Goal: Task Accomplishment & Management: Manage account settings

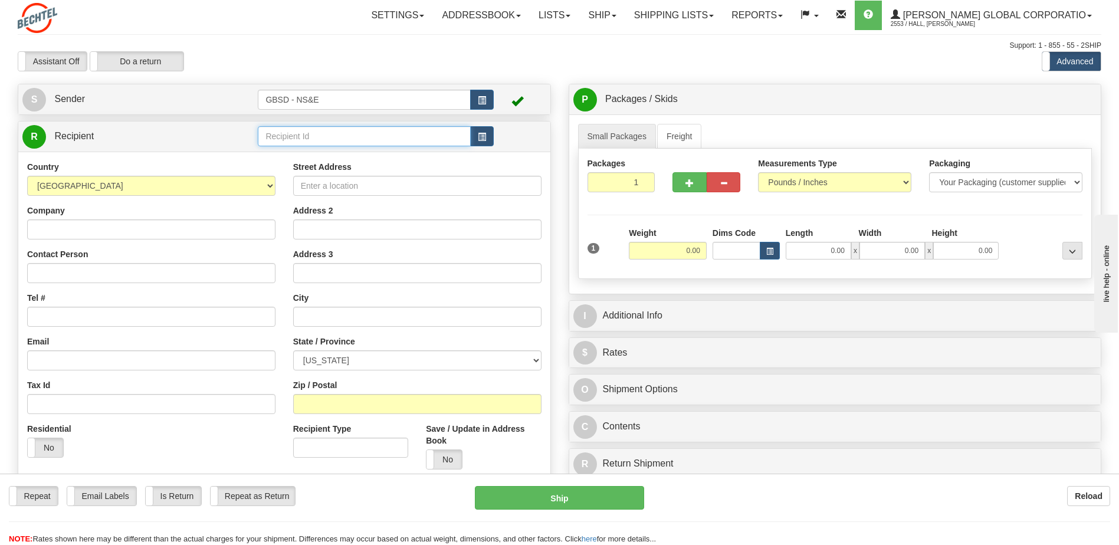
click at [342, 136] on input "text" at bounding box center [364, 136] width 212 height 20
drag, startPoint x: 342, startPoint y: 136, endPoint x: 261, endPoint y: 128, distance: 81.8
click at [261, 128] on input "Michelle Cave" at bounding box center [364, 136] width 212 height 20
type input "Michelle Cave"
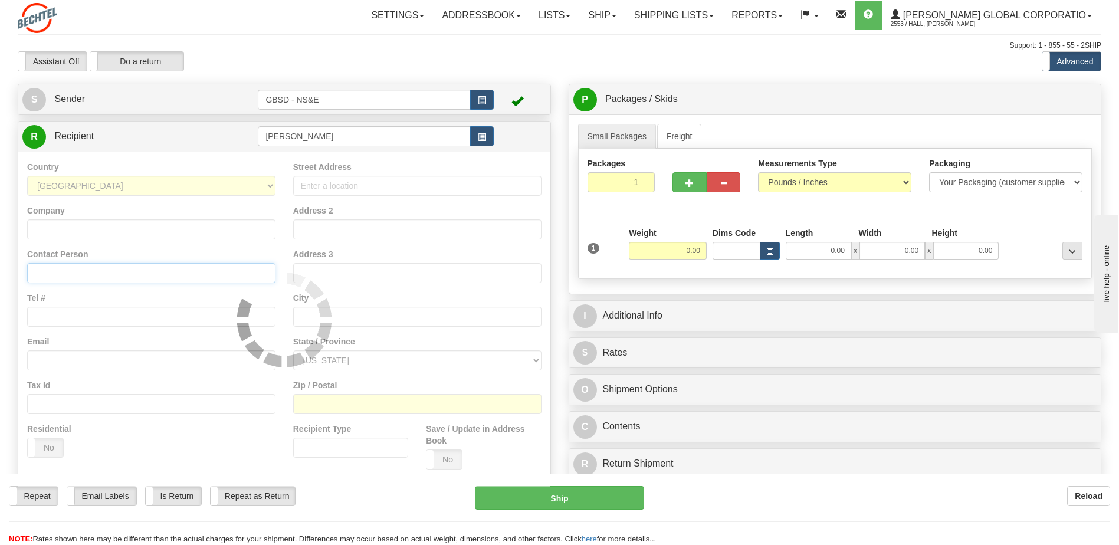
click at [84, 274] on div "Country AFGHANISTAN ALAND ISLANDS ALBANIA ALGERIA AMERICAN SAMOA ANDORRA ANGOLA…" at bounding box center [284, 320] width 532 height 336
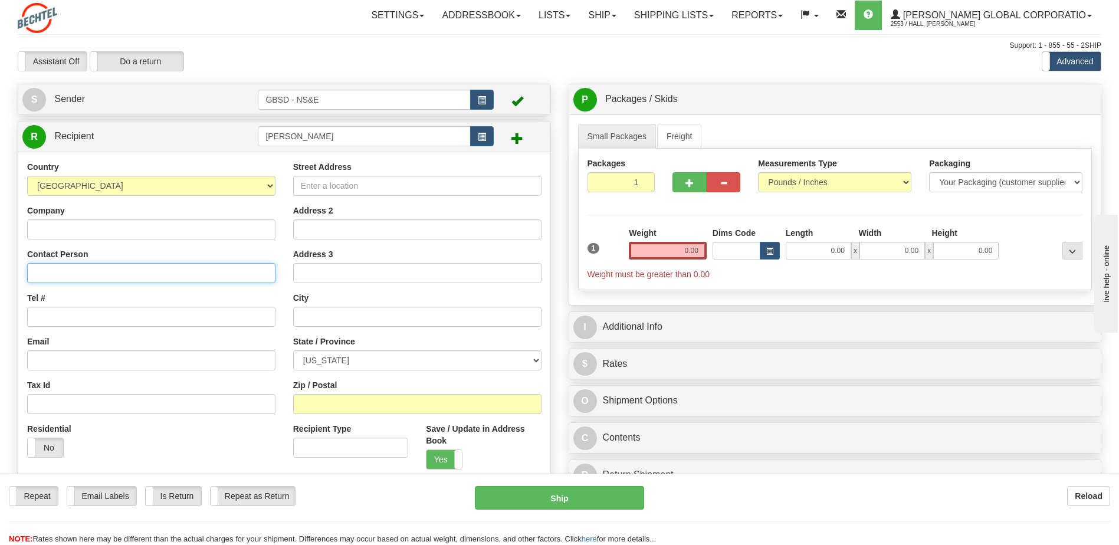
paste input "Michelle Cave"
type input "Michelle Cave"
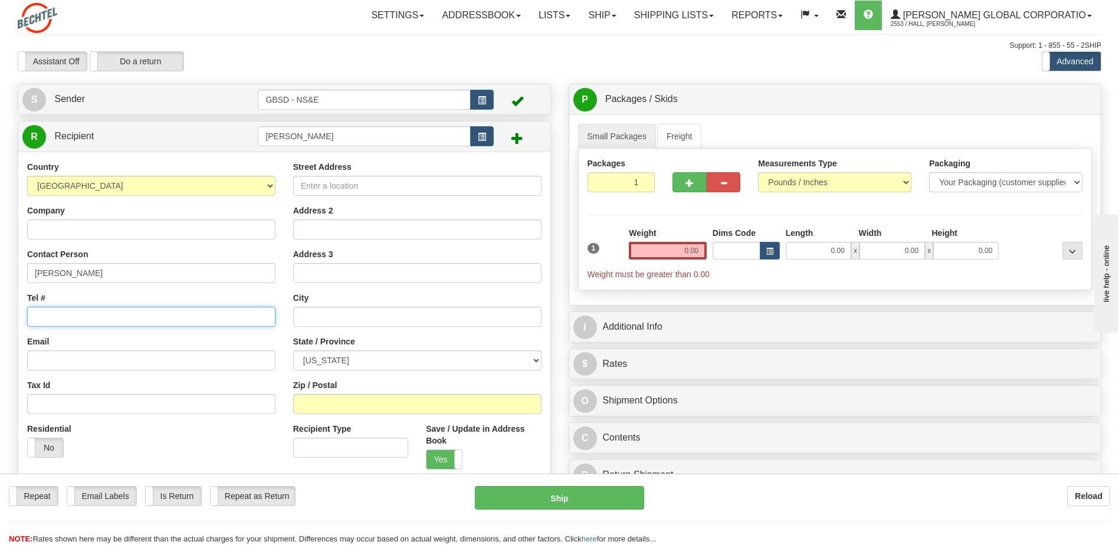
click at [119, 316] on input "Tel #" at bounding box center [151, 317] width 248 height 20
click at [94, 316] on input "Tel #" at bounding box center [151, 317] width 248 height 20
paste input "+1 801 9171612"
click at [57, 359] on input "Email" at bounding box center [151, 360] width 248 height 20
click at [40, 316] on input "+1 801 9171612" at bounding box center [151, 317] width 248 height 20
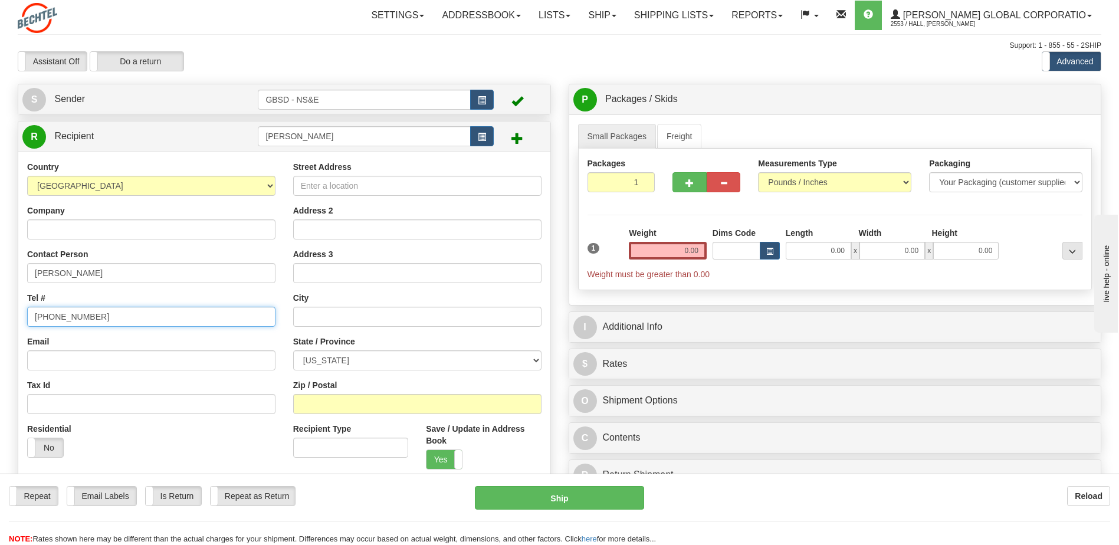
type input "801 9171612"
click at [69, 359] on input "Email" at bounding box center [151, 360] width 248 height 20
click at [113, 362] on input "Email" at bounding box center [151, 360] width 248 height 20
paste input "mcave@bechtel.us"
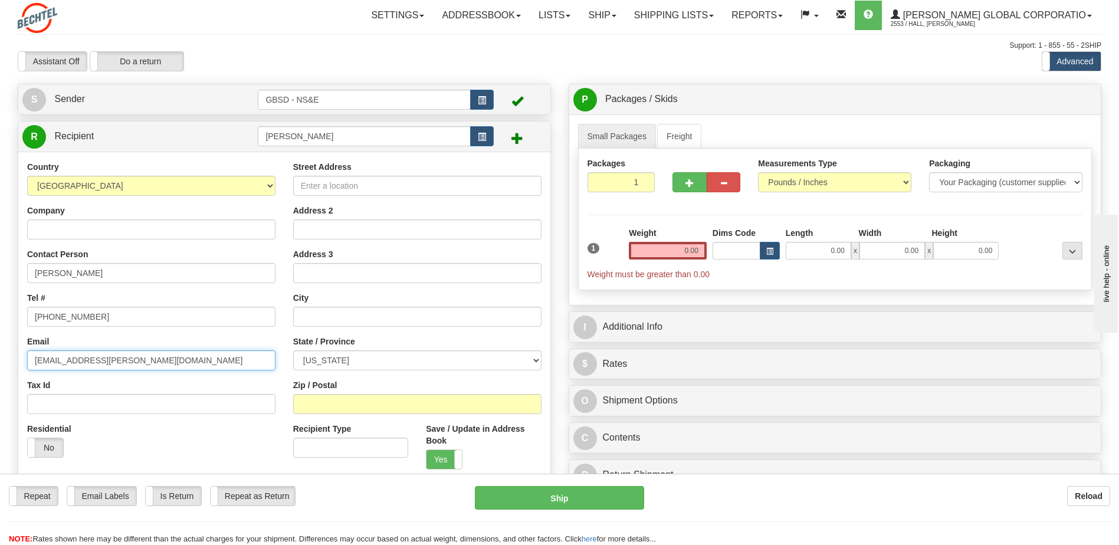
type input "mcave@bechtel.us"
drag, startPoint x: 379, startPoint y: 184, endPoint x: 60, endPoint y: 404, distance: 387.3
click at [378, 185] on input "Street Address" at bounding box center [417, 186] width 248 height 20
click at [353, 230] on input "Address 2" at bounding box center [417, 229] width 248 height 20
paste input "3331 Golden Eagle Way"
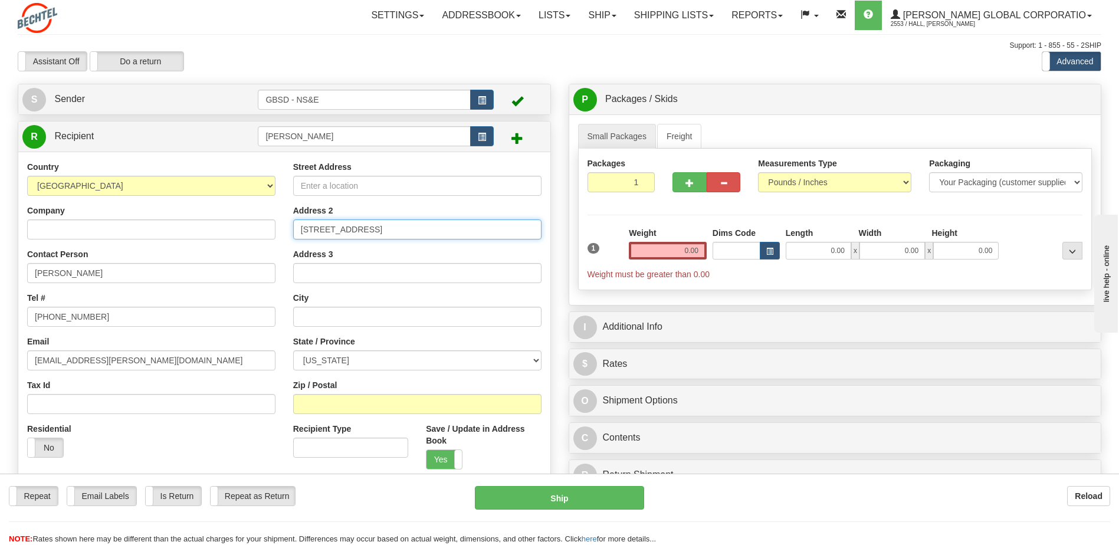
type input "3331 Golden Eagle Way"
click at [323, 322] on input "text" at bounding box center [417, 317] width 248 height 20
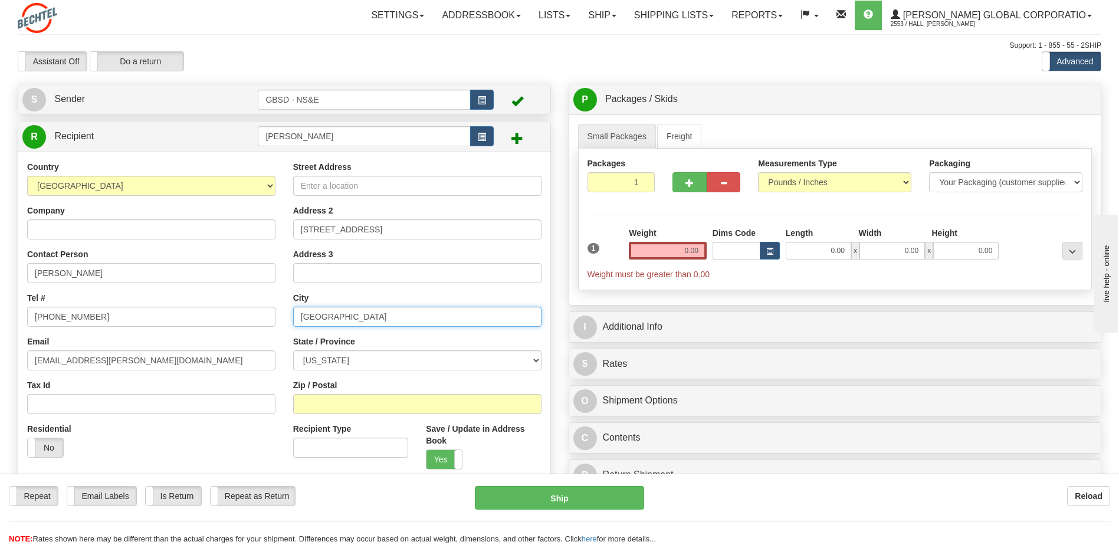
type input "Richmond"
click at [535, 362] on select "ALABAMA ALASKA ARIZONA ARKANSAS Armed Forces America Armed Forces Europe Armed …" at bounding box center [417, 360] width 248 height 20
select select "TX"
click at [293, 350] on select "ALABAMA ALASKA ARIZONA ARKANSAS Armed Forces America Armed Forces Europe Armed …" at bounding box center [417, 360] width 248 height 20
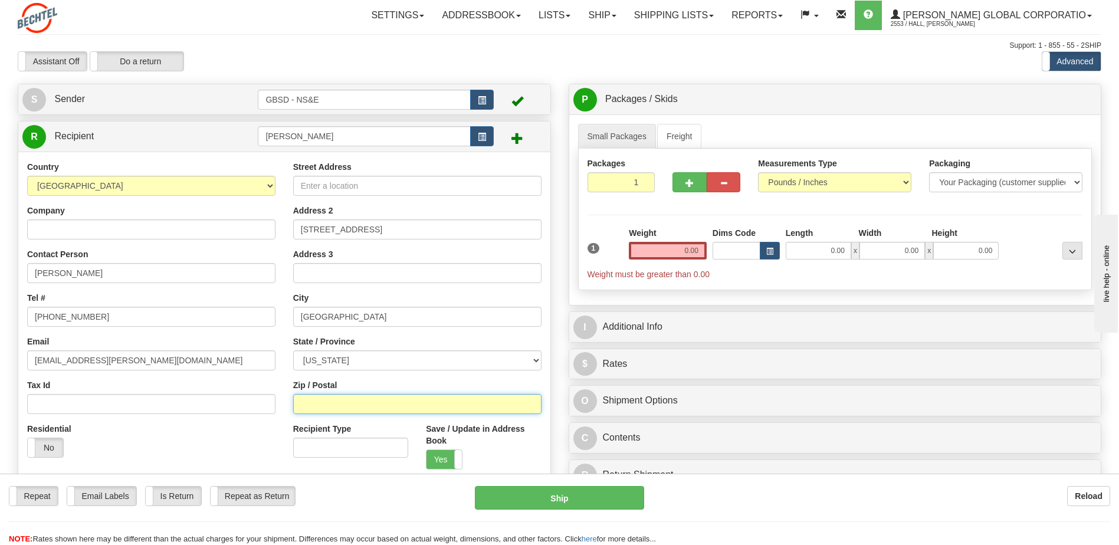
click at [320, 404] on input "Zip / Postal" at bounding box center [417, 404] width 248 height 20
type input "77469"
click at [34, 450] on span at bounding box center [27, 447] width 15 height 19
click at [683, 254] on input "0.00" at bounding box center [668, 251] width 78 height 18
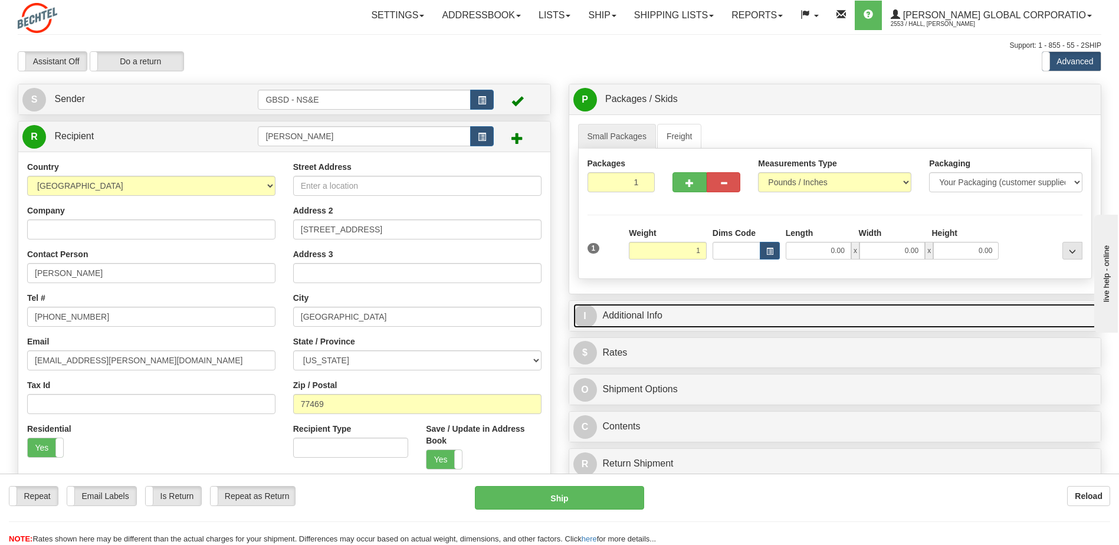
click at [683, 322] on link "I Additional Info" at bounding box center [835, 316] width 524 height 24
type input "1.00"
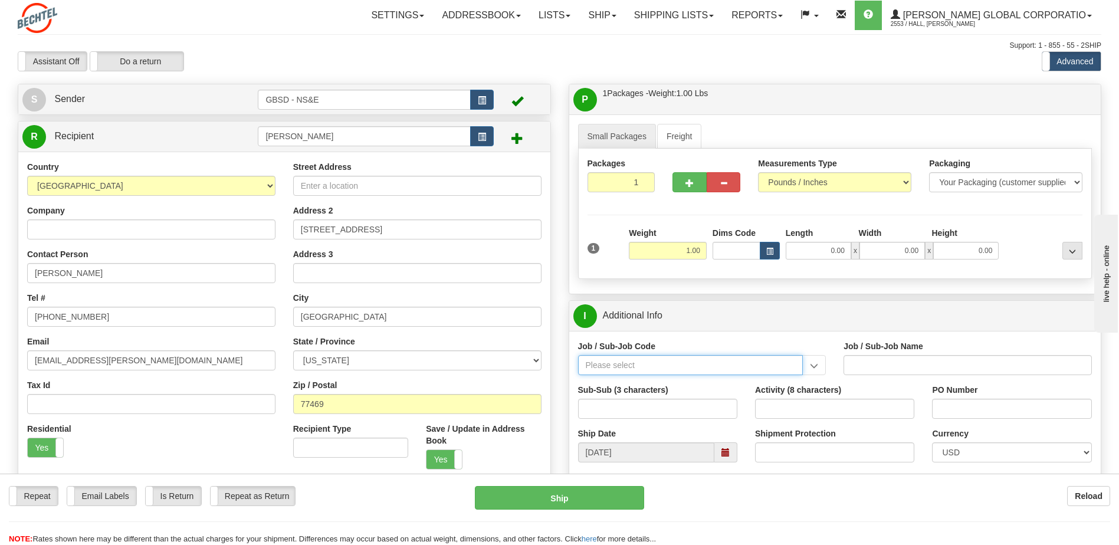
click at [647, 372] on input "Job / Sub-Job Code" at bounding box center [690, 365] width 225 height 20
type input "26305-999"
click at [655, 382] on div "26305-999" at bounding box center [688, 383] width 214 height 13
type input "GBSD - GROUND BASED STRATEGIC DETERRENT - NON REI"
type input "26305-999"
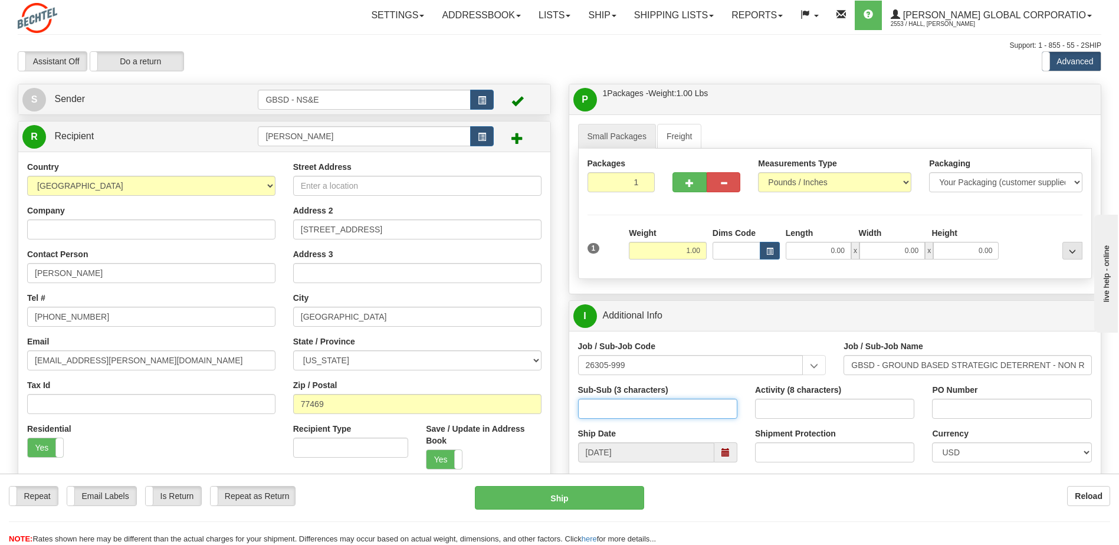
click at [625, 409] on input "Sub-Sub (3 characters)" at bounding box center [657, 409] width 159 height 20
type input "EMP"
click at [791, 483] on div "Repeat Repeat Email Labels Email Labels Edit Is Return Is Return Repeat as Retu…" at bounding box center [559, 509] width 1119 height 71
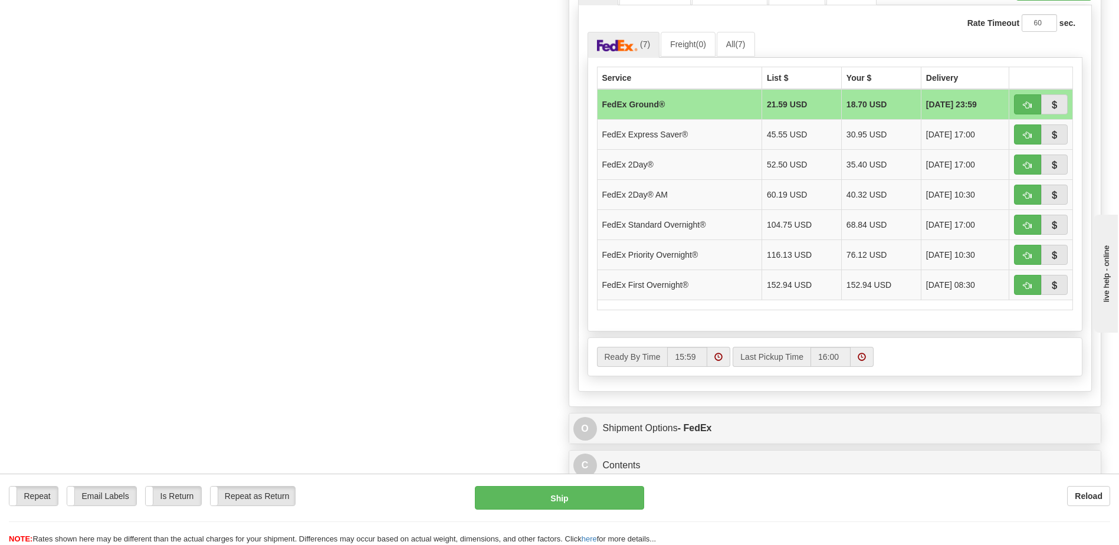
scroll to position [531, 0]
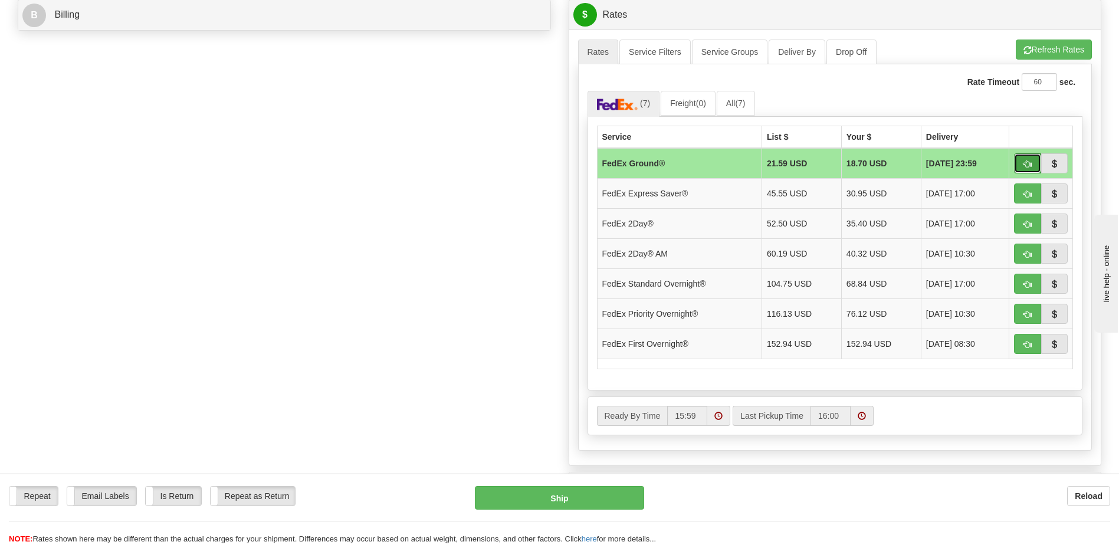
click at [1028, 163] on span "button" at bounding box center [1028, 164] width 8 height 8
type input "92"
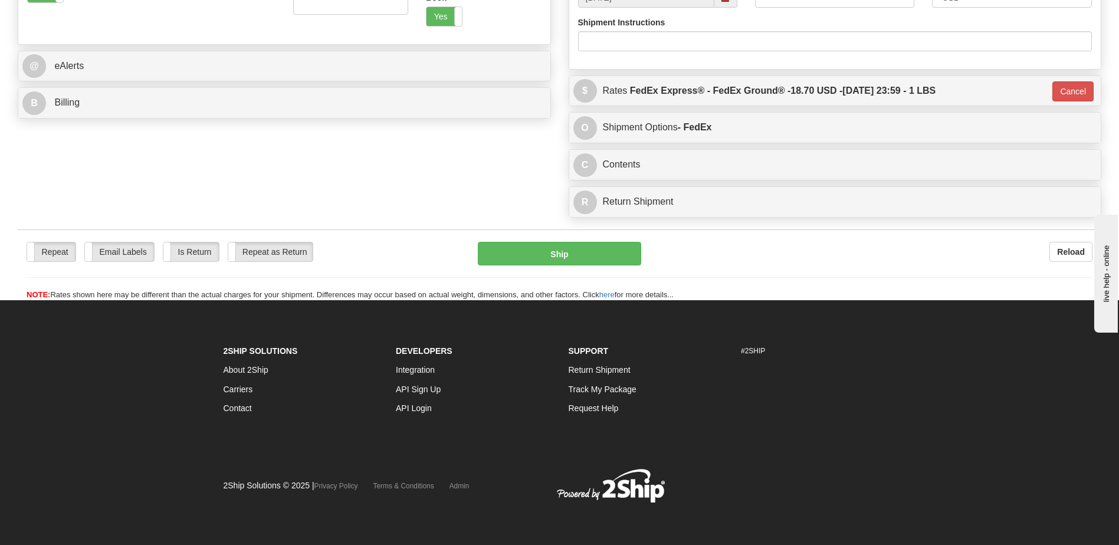
scroll to position [455, 0]
click at [546, 261] on button "Ship" at bounding box center [559, 254] width 163 height 24
click at [575, 252] on button "Ship" at bounding box center [559, 254] width 163 height 24
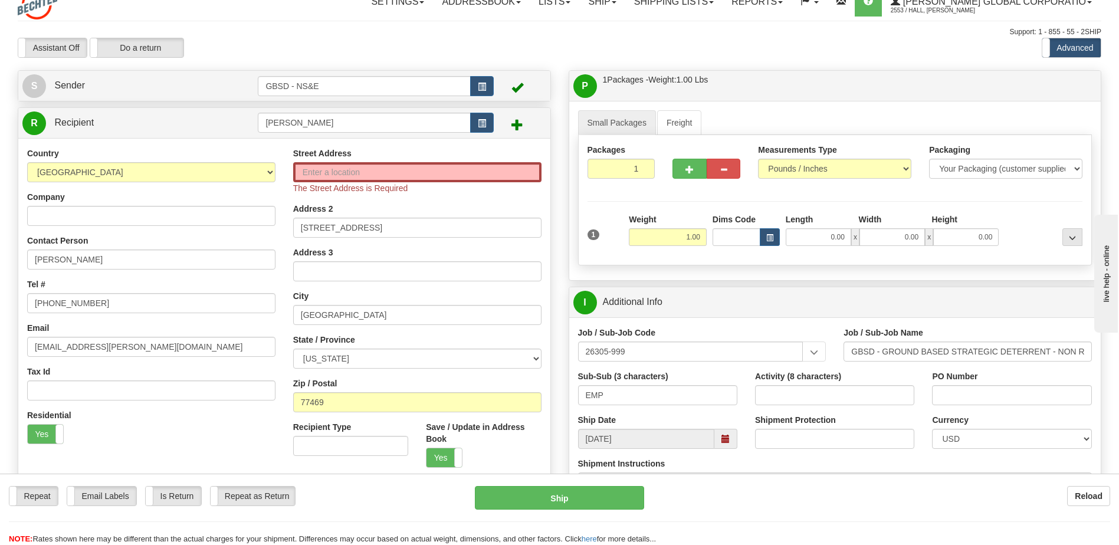
scroll to position [0, 0]
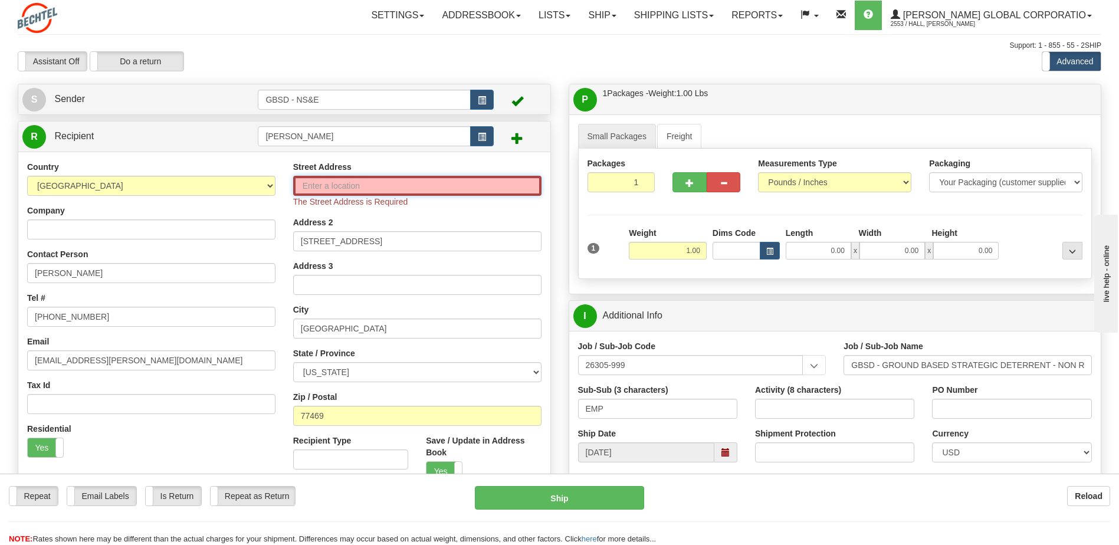
click at [319, 183] on input "Street Address" at bounding box center [417, 186] width 248 height 20
drag, startPoint x: 285, startPoint y: 258, endPoint x: 295, endPoint y: 254, distance: 11.1
click at [285, 258] on div "Street Address The Street Address is Required Address 2 3331 Golden Eagle Way A…" at bounding box center [417, 325] width 266 height 329
drag, startPoint x: 398, startPoint y: 242, endPoint x: 283, endPoint y: 241, distance: 115.0
click at [283, 241] on div "Country AFGHANISTAN ALAND ISLANDS ALBANIA ALGERIA AMERICAN SAMOA ANDORRA ANGOLA…" at bounding box center [284, 325] width 532 height 329
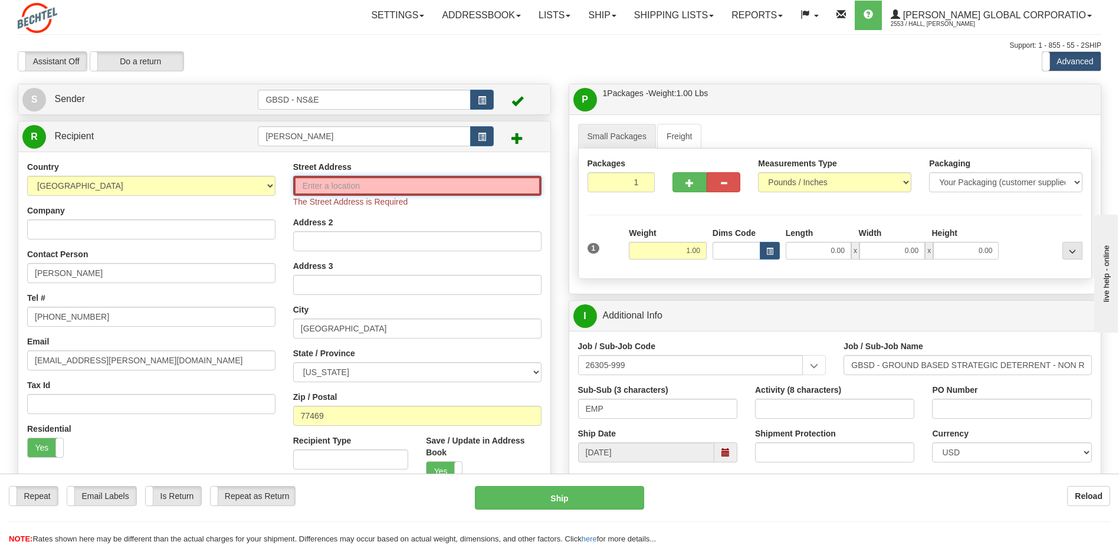
click at [358, 187] on input "Street Address" at bounding box center [417, 186] width 248 height 20
paste input "3331 Golden Eagle Way"
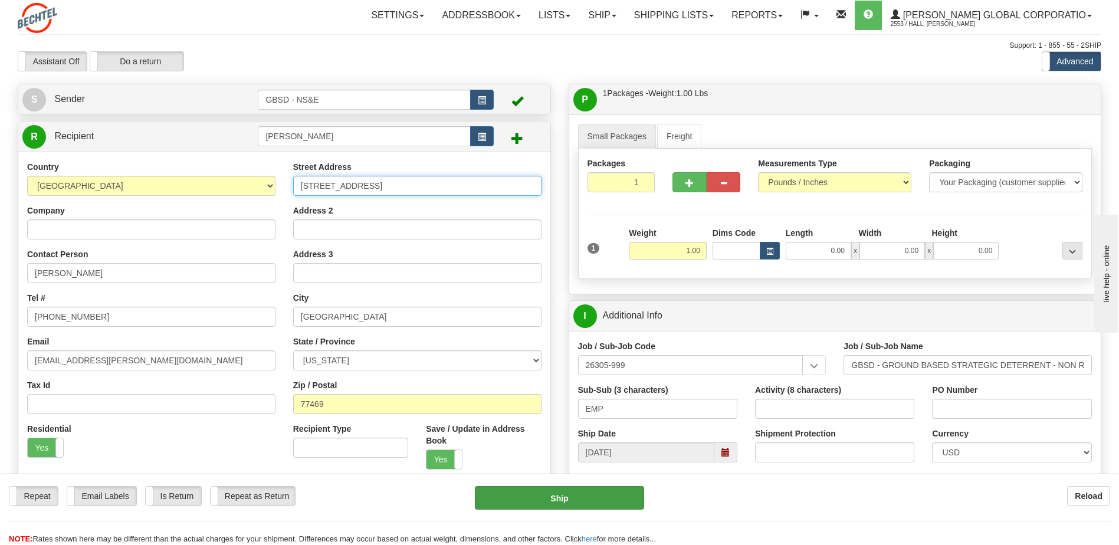
type input "3331 Golden Eagle Way"
click at [568, 498] on button "Ship" at bounding box center [559, 498] width 169 height 24
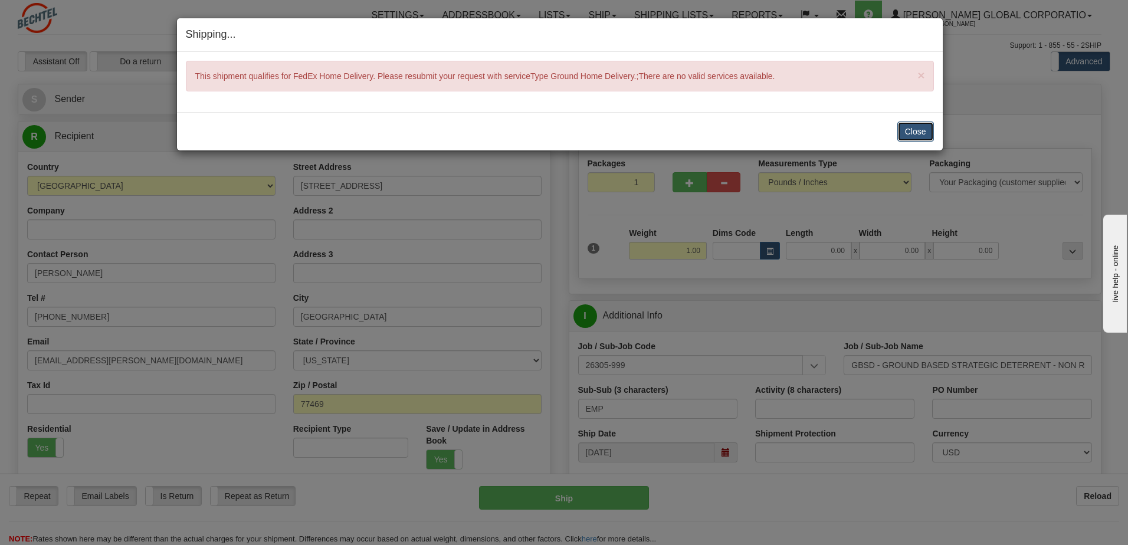
click at [916, 133] on button "Close" at bounding box center [915, 132] width 37 height 20
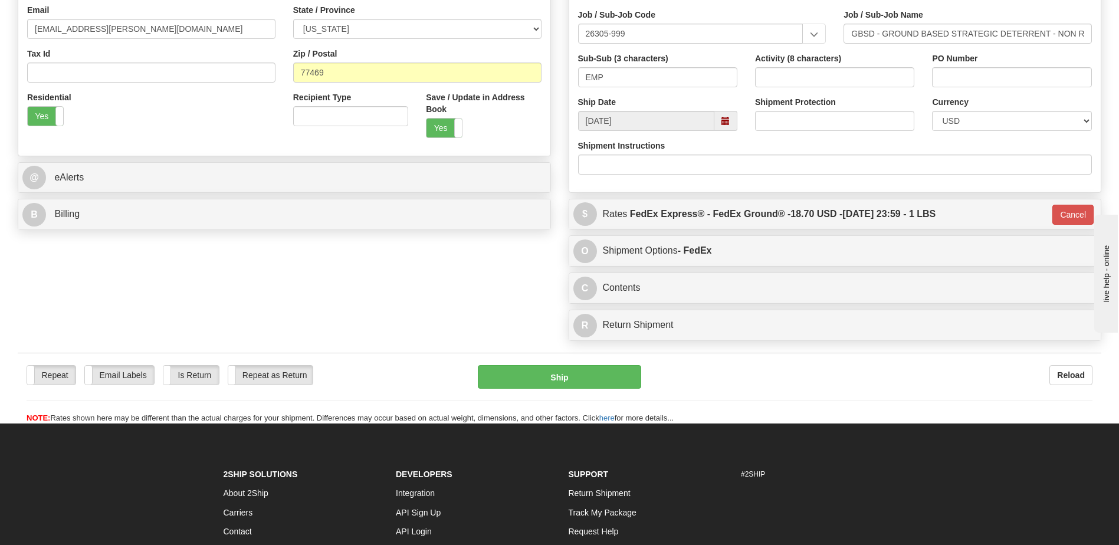
scroll to position [354, 0]
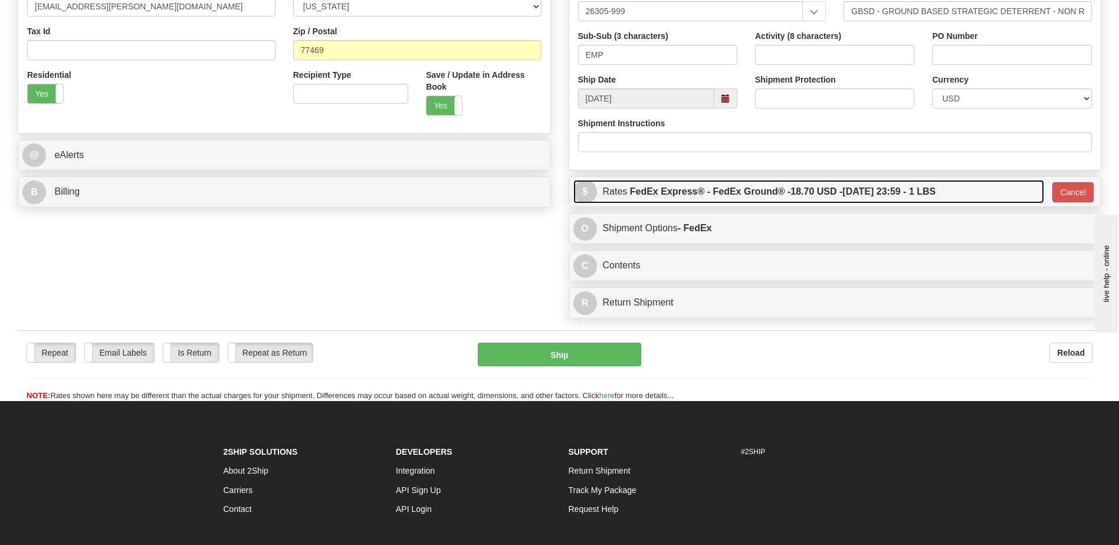
click at [669, 189] on label "FedEx Express® - FedEx Ground® - 18.70 USD - 08/25/2025 23:59 - 1 LBS" at bounding box center [783, 192] width 306 height 24
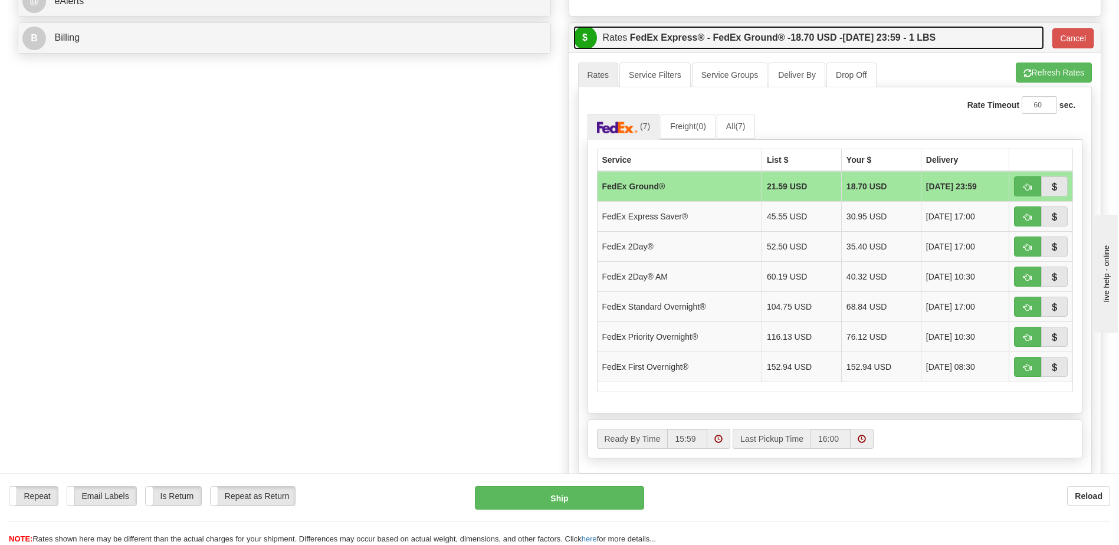
scroll to position [531, 0]
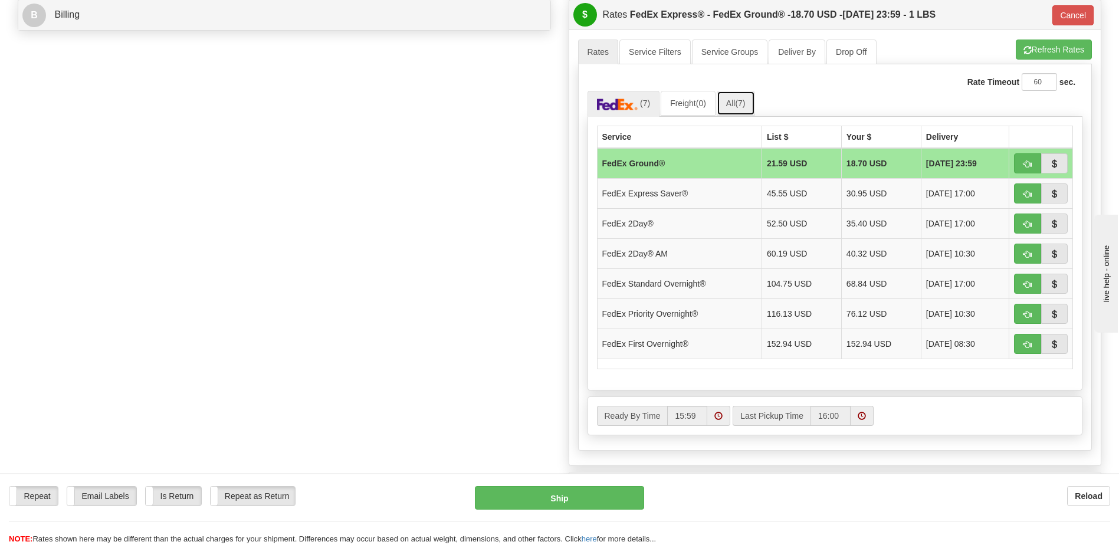
click at [734, 100] on link "All (7)" at bounding box center [736, 103] width 38 height 25
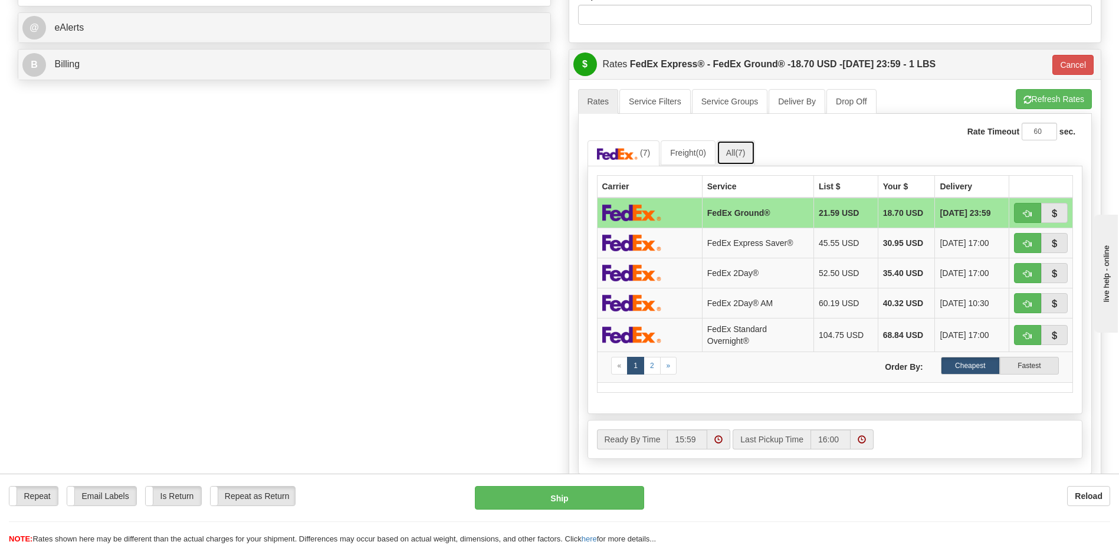
scroll to position [472, 0]
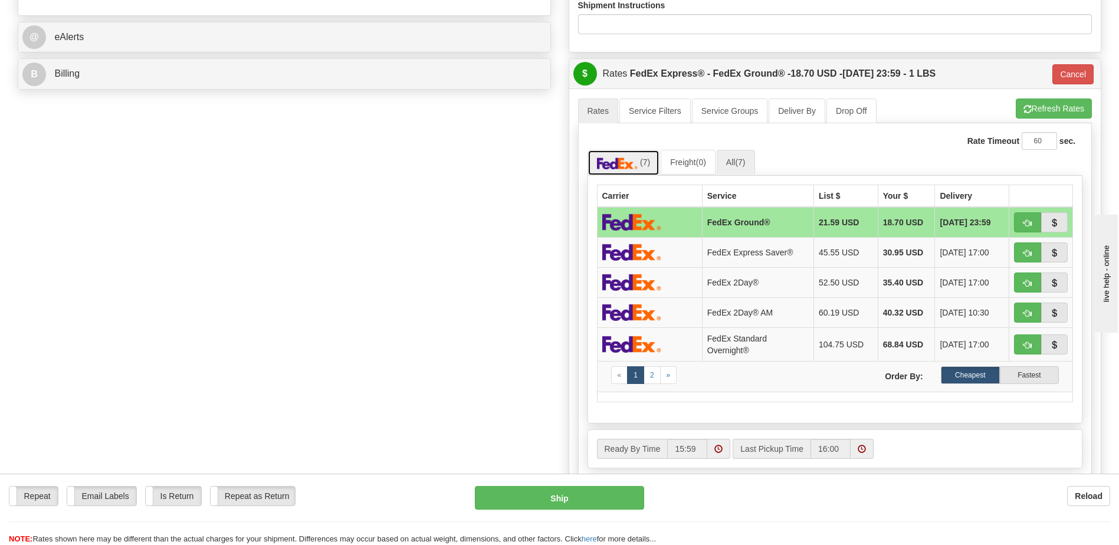
click at [637, 160] on img at bounding box center [617, 164] width 41 height 12
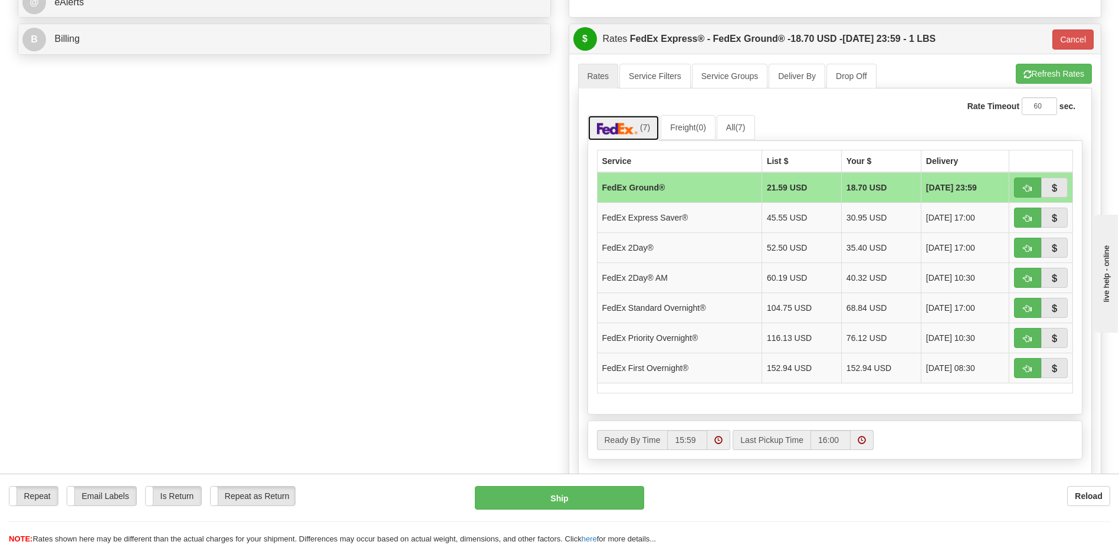
scroll to position [531, 0]
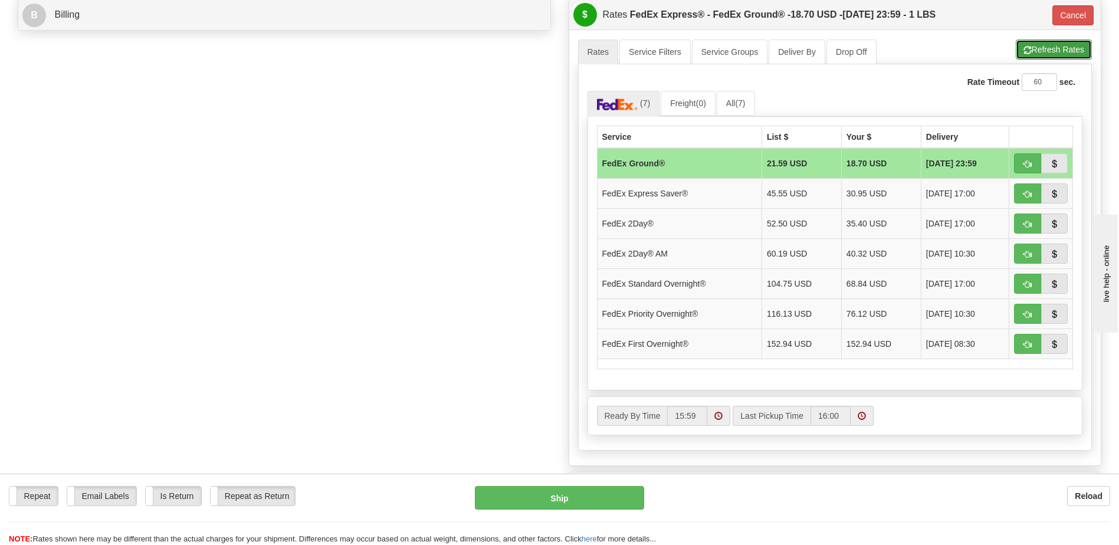
click at [1044, 48] on button "Refresh Rates" at bounding box center [1054, 50] width 76 height 20
type input "92"
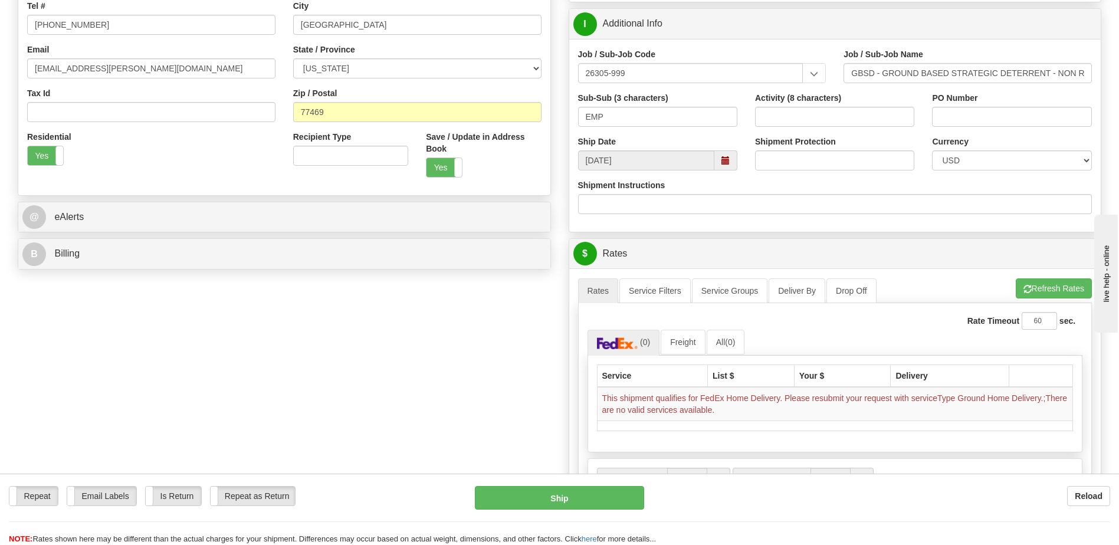
scroll to position [236, 0]
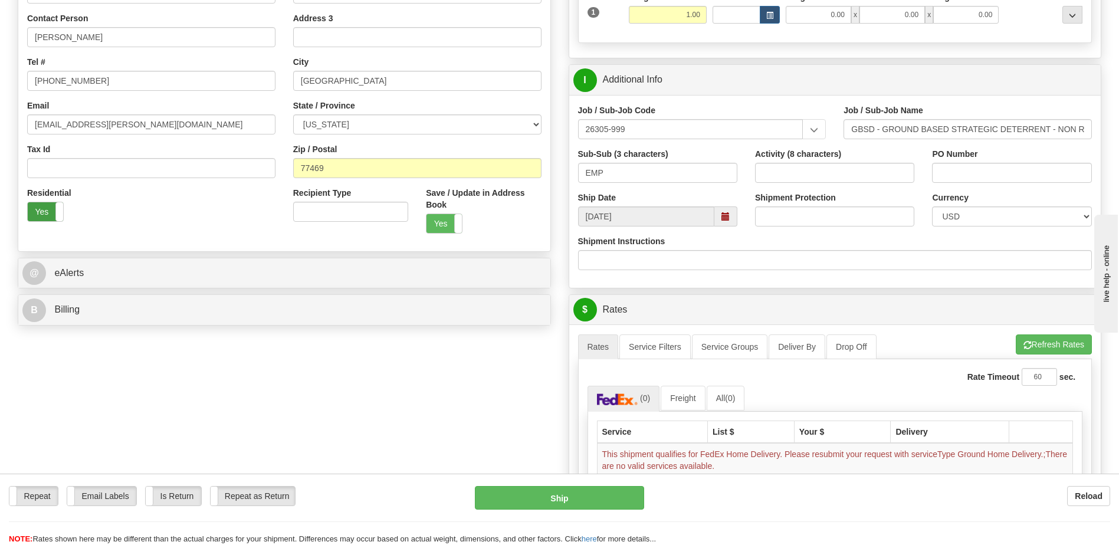
click at [43, 217] on label "Yes" at bounding box center [45, 211] width 35 height 19
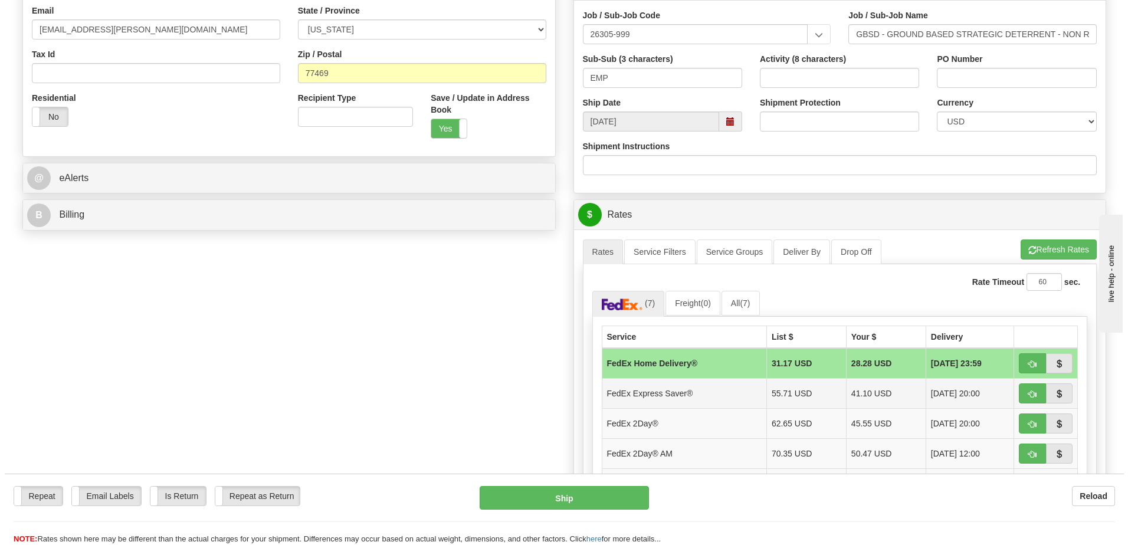
scroll to position [354, 0]
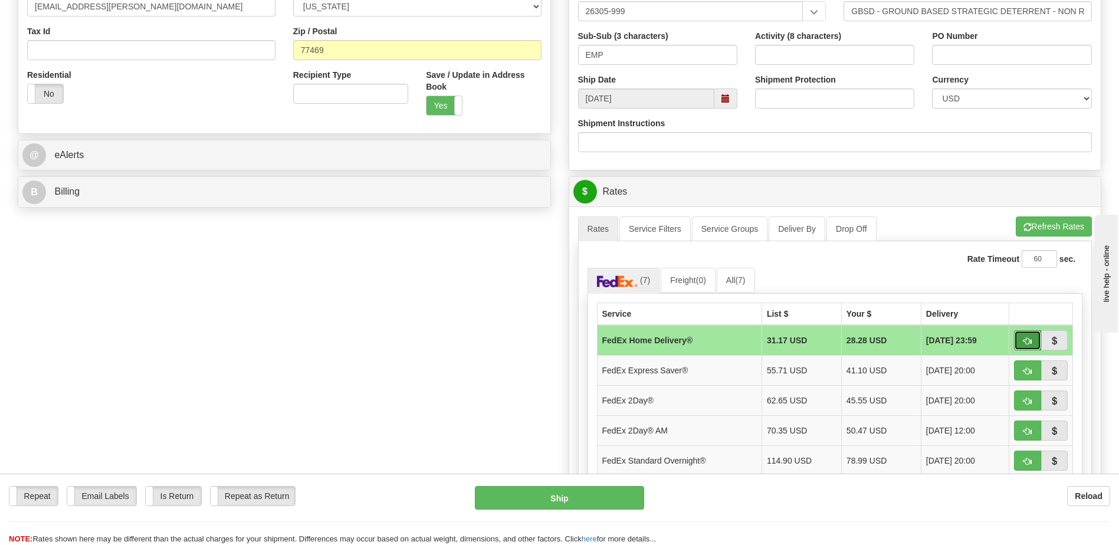
click at [1027, 343] on span "button" at bounding box center [1028, 341] width 8 height 8
type input "90"
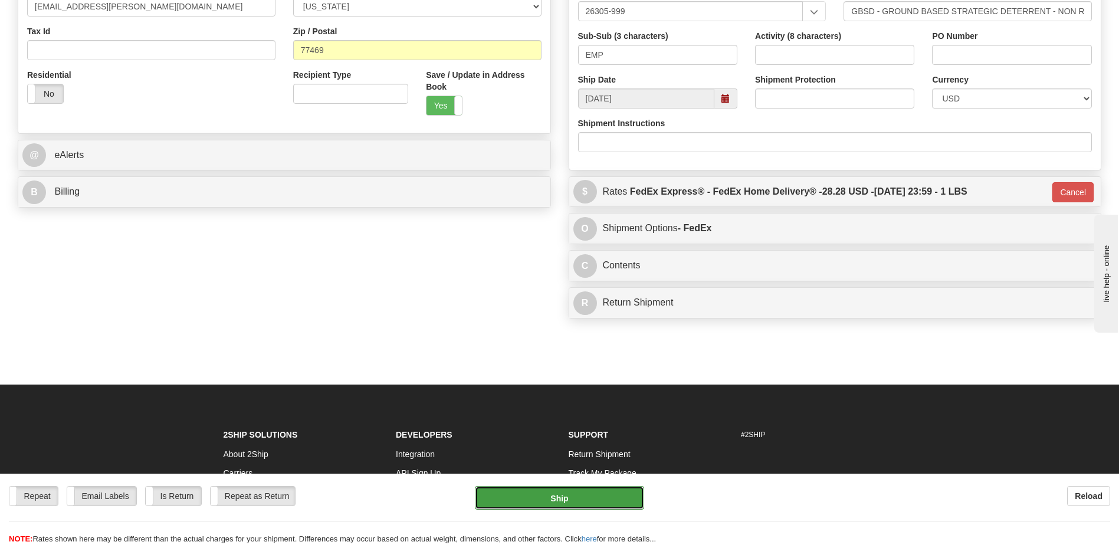
click at [576, 503] on button "Ship" at bounding box center [559, 498] width 169 height 24
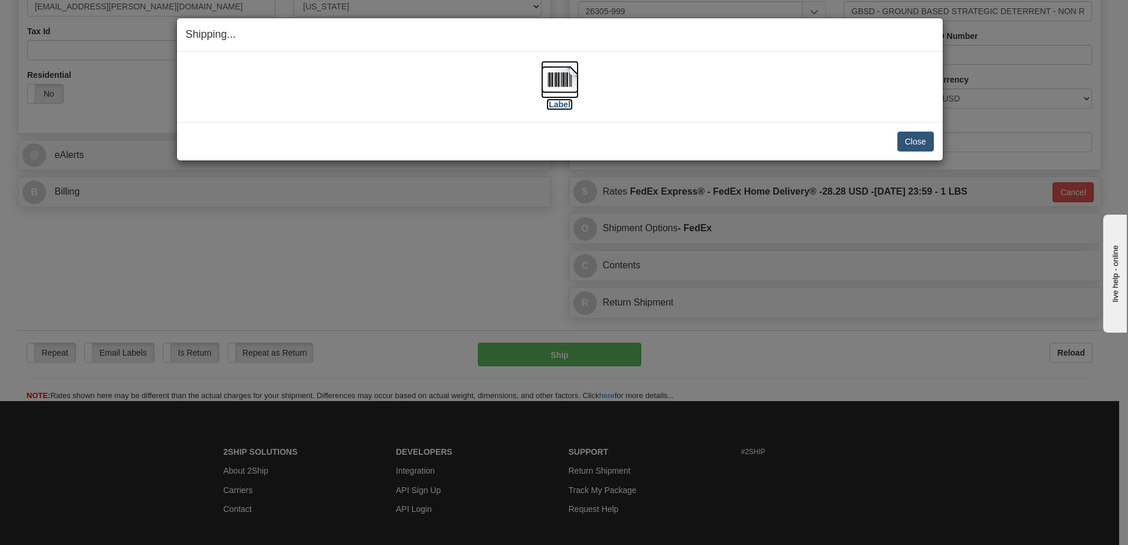
click at [565, 104] on label "[Label]" at bounding box center [559, 105] width 27 height 12
click at [923, 145] on button "Close" at bounding box center [915, 142] width 37 height 20
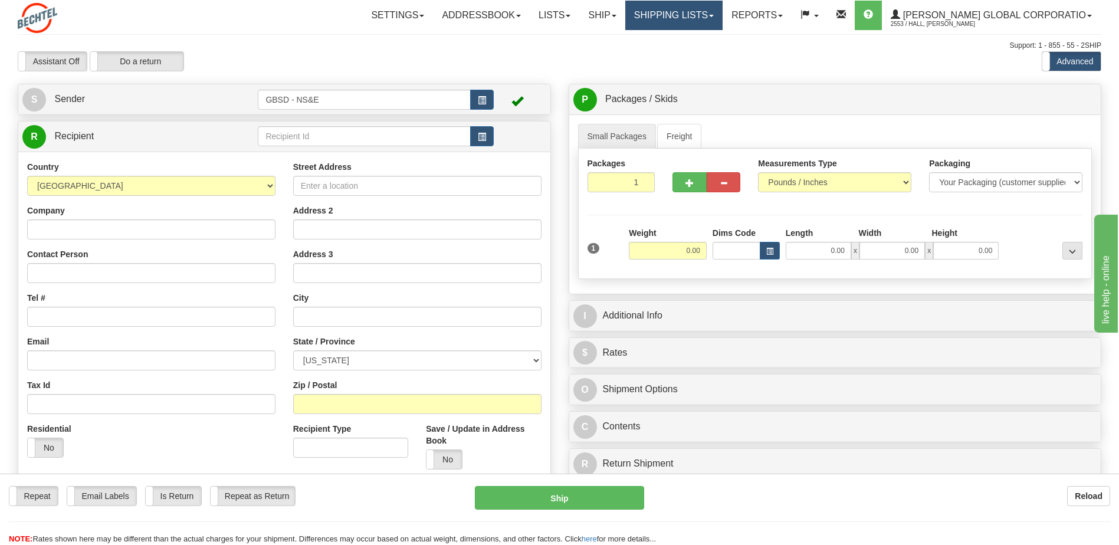
click at [723, 15] on link "Shipping lists" at bounding box center [673, 15] width 97 height 29
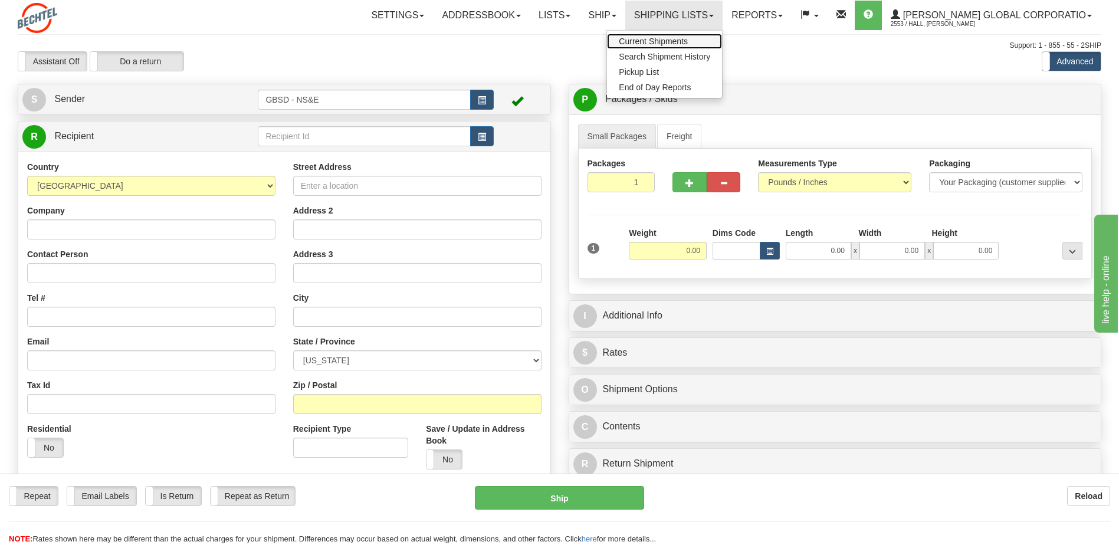
click at [681, 40] on span "Current Shipments" at bounding box center [653, 41] width 69 height 9
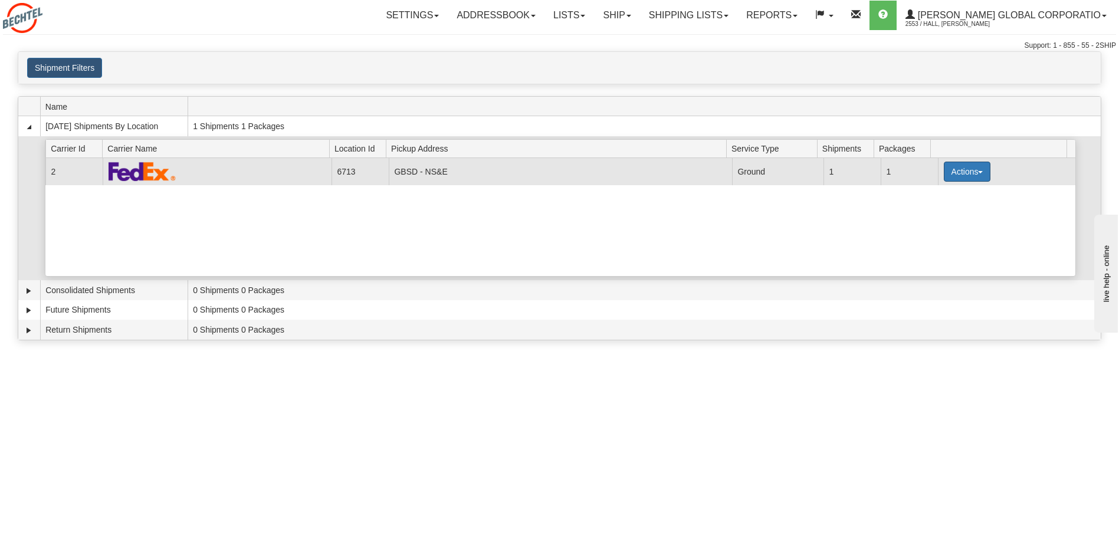
click at [962, 173] on button "Actions" at bounding box center [967, 172] width 47 height 20
click at [931, 225] on span "Pickup" at bounding box center [922, 224] width 31 height 8
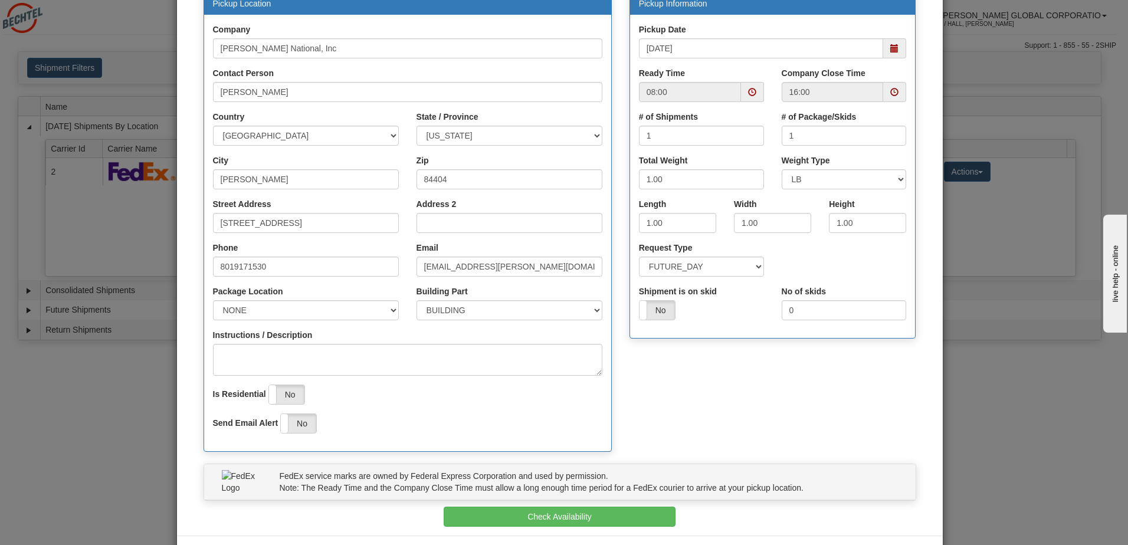
scroll to position [178, 0]
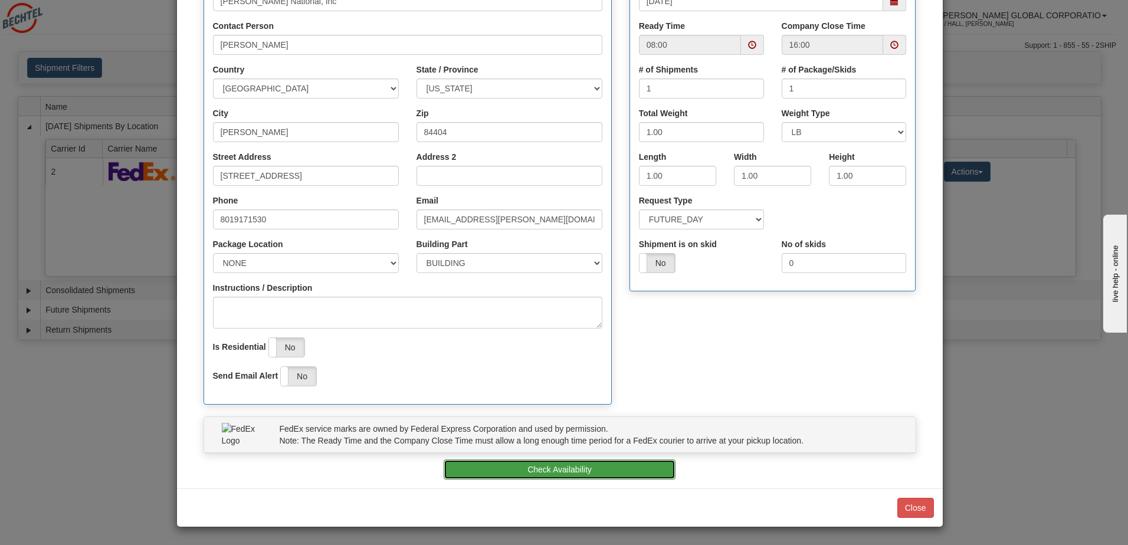
click at [547, 468] on button "Check Availability" at bounding box center [560, 470] width 232 height 20
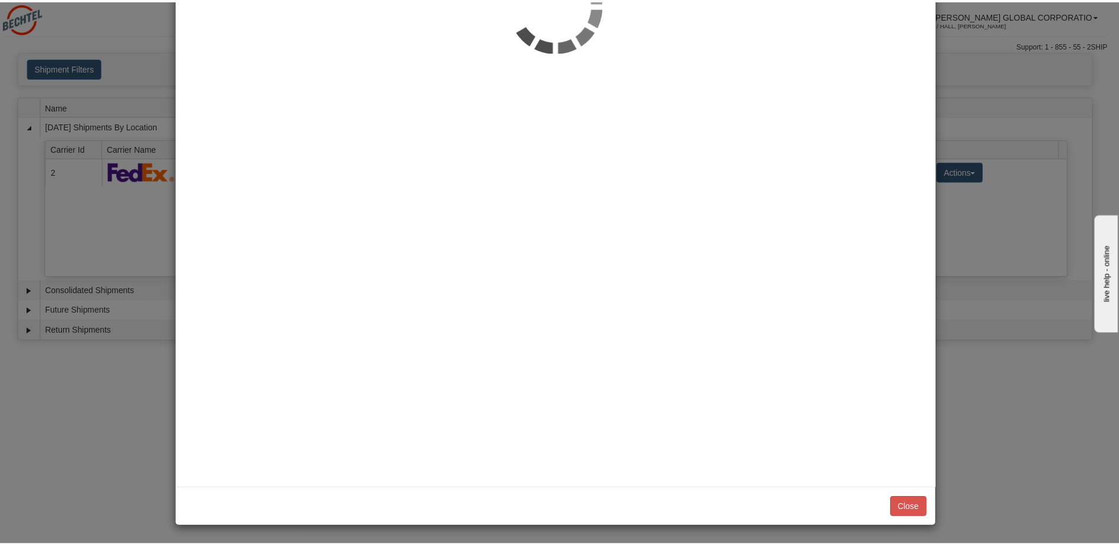
scroll to position [0, 0]
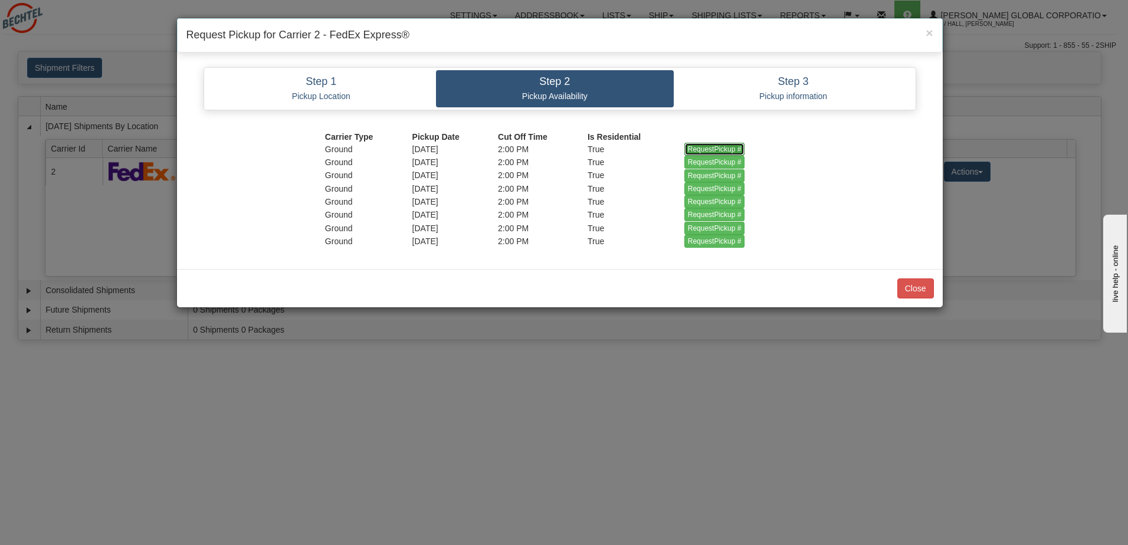
click at [735, 147] on input "RequestPickup #" at bounding box center [714, 149] width 61 height 13
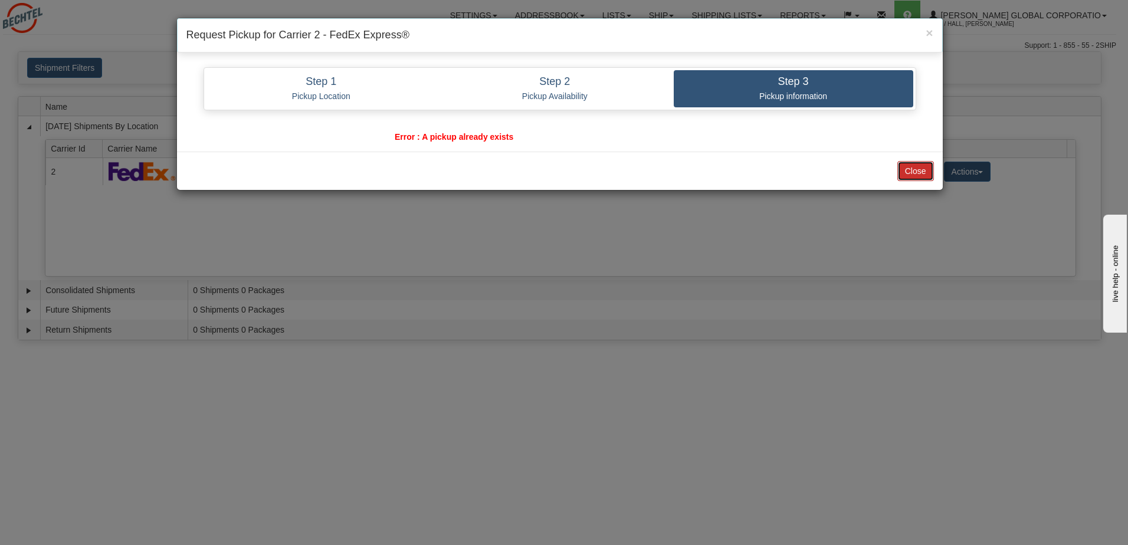
click at [910, 169] on button "Close" at bounding box center [915, 171] width 37 height 20
